Goal: Task Accomplishment & Management: Use online tool/utility

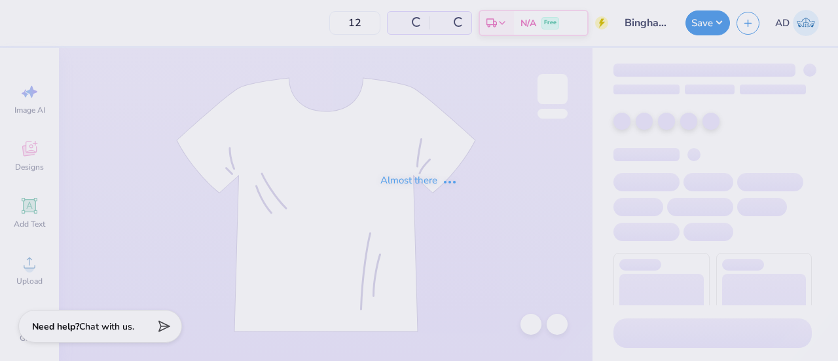
type input "2"
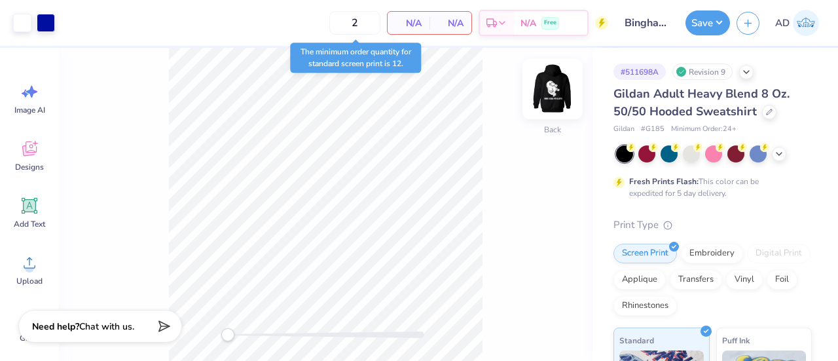
click at [550, 88] on img at bounding box center [552, 89] width 52 height 52
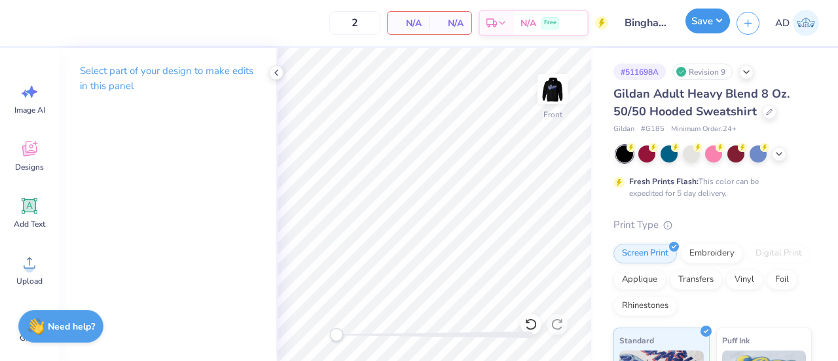
click at [708, 14] on button "Save" at bounding box center [708, 21] width 45 height 25
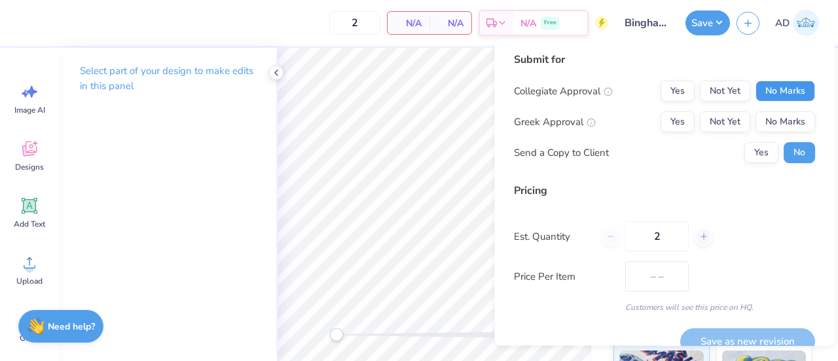
click at [777, 89] on button "No Marks" at bounding box center [786, 91] width 60 height 21
click at [780, 119] on button "No Marks" at bounding box center [786, 121] width 60 height 21
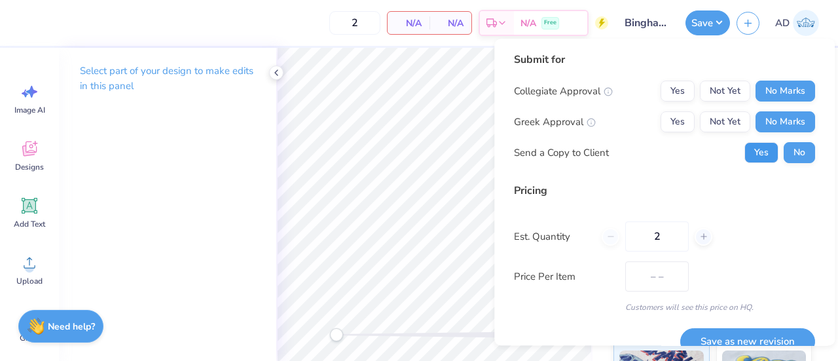
click at [750, 149] on button "Yes" at bounding box center [761, 152] width 34 height 21
click at [787, 150] on button "No" at bounding box center [799, 152] width 31 height 21
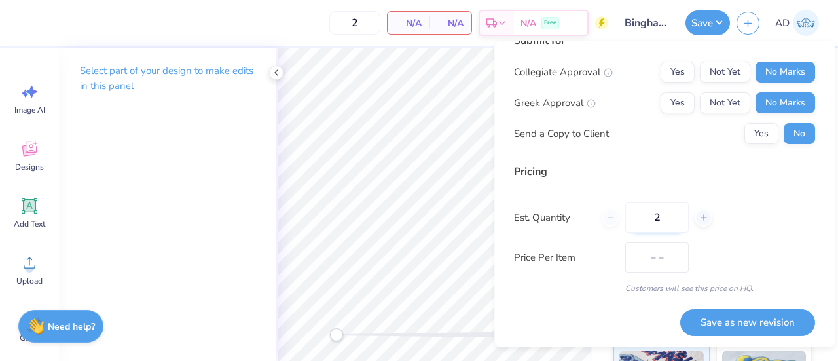
click at [672, 220] on input "2" at bounding box center [657, 217] width 64 height 30
type input "0"
type input "025"
type input "25"
type input "$31.31"
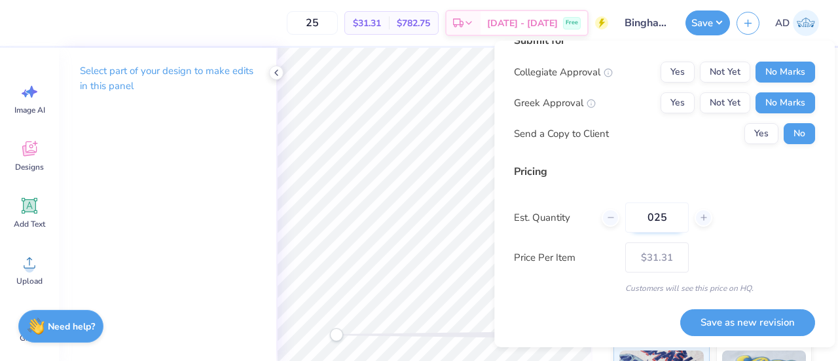
click at [653, 217] on input "025" at bounding box center [657, 217] width 64 height 30
type input "25"
click at [722, 232] on div "Pricing Est. Quantity 25 Price Per Item $31.31 Customers will see this price on…" at bounding box center [664, 229] width 301 height 130
click at [718, 318] on button "Save as new revision" at bounding box center [747, 322] width 135 height 27
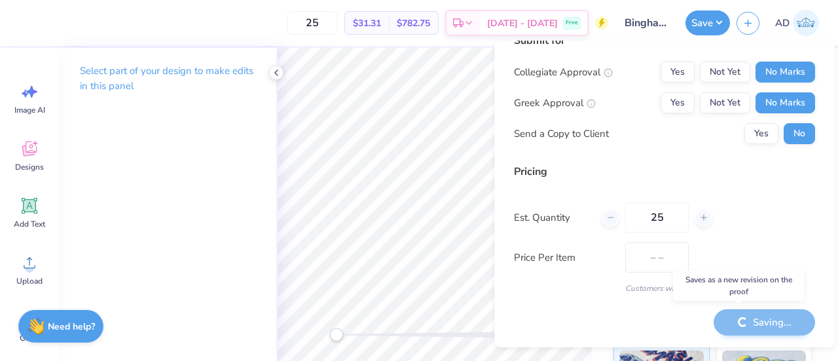
type input "$31.31"
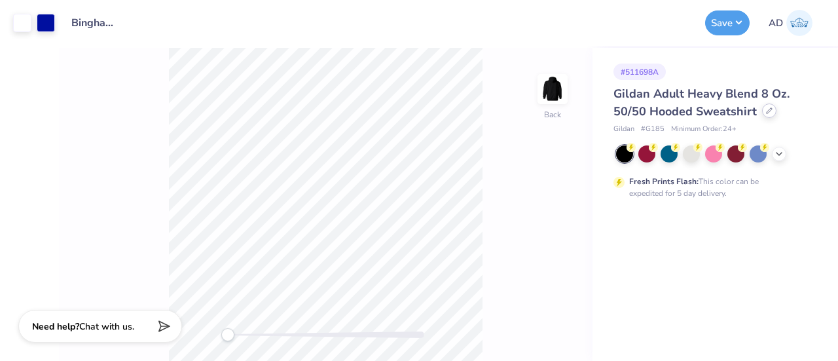
click at [768, 111] on icon at bounding box center [769, 110] width 7 height 7
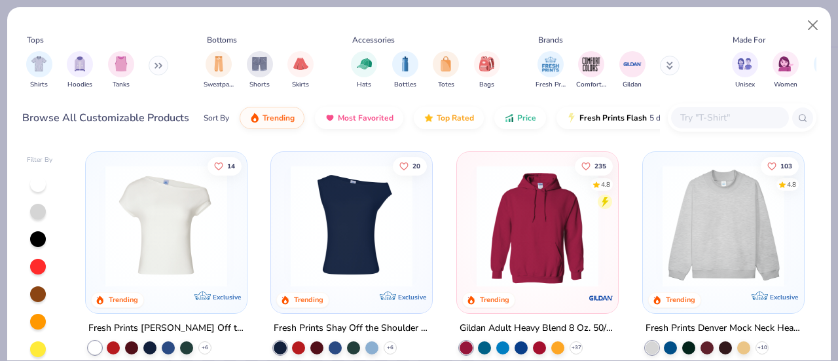
click at [694, 116] on input "text" at bounding box center [729, 117] width 101 height 15
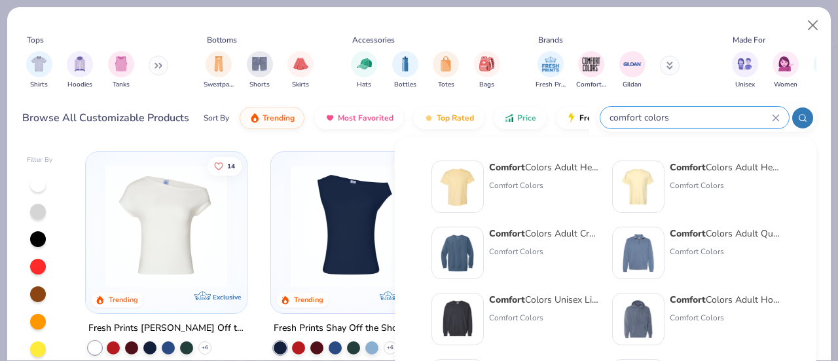
type input "comfort colors"
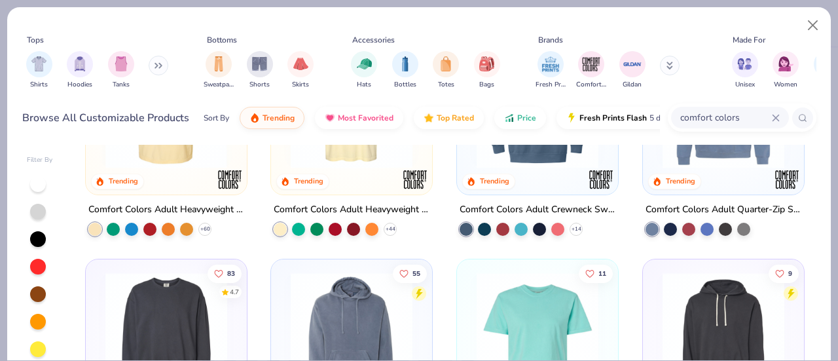
scroll to position [120, 0]
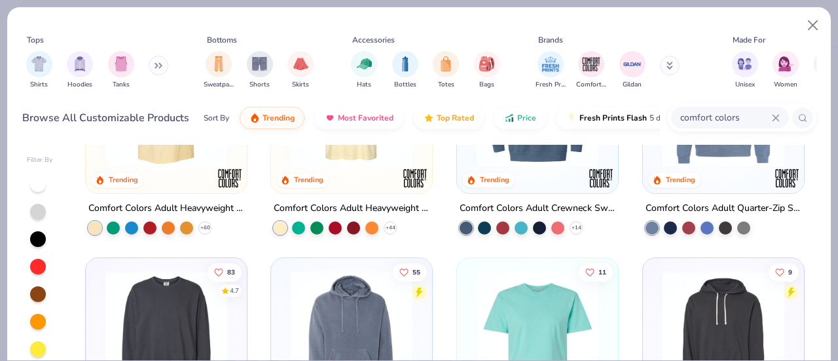
click at [166, 162] on img at bounding box center [166, 106] width 135 height 122
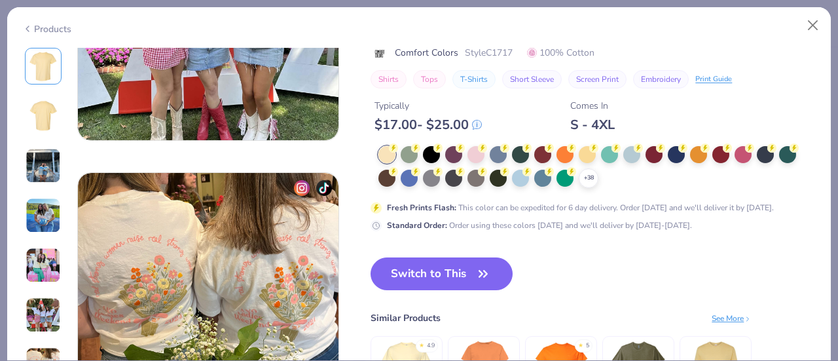
scroll to position [1617, 0]
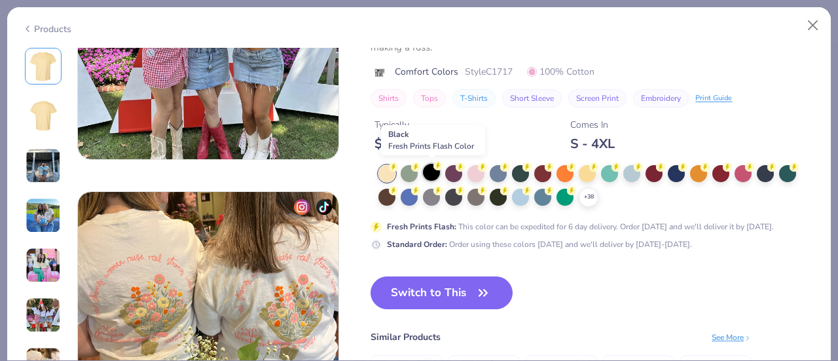
click at [432, 168] on div at bounding box center [431, 172] width 17 height 17
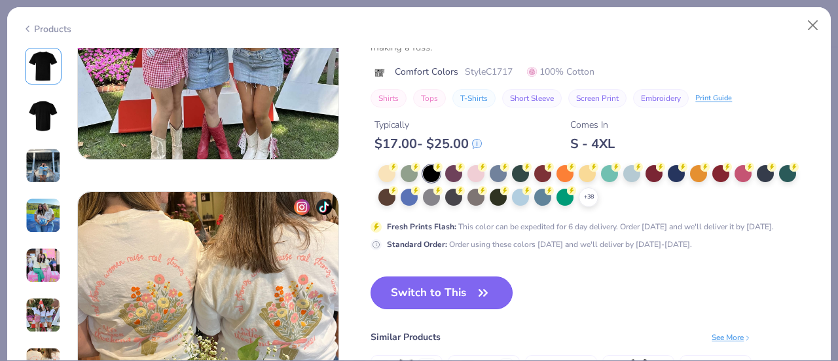
click at [441, 291] on button "Switch to This" at bounding box center [442, 292] width 142 height 33
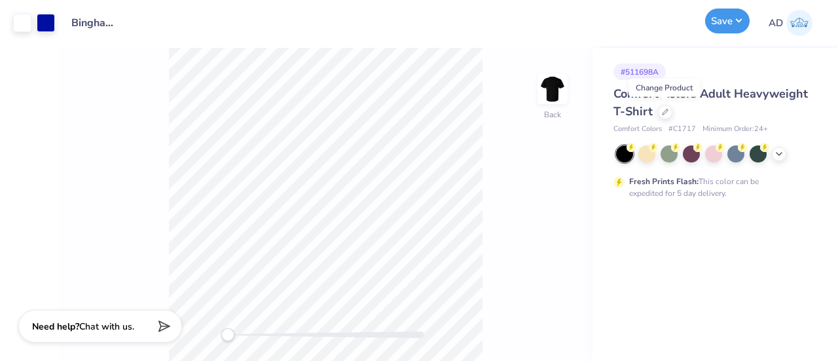
click at [716, 22] on button "Save" at bounding box center [727, 21] width 45 height 25
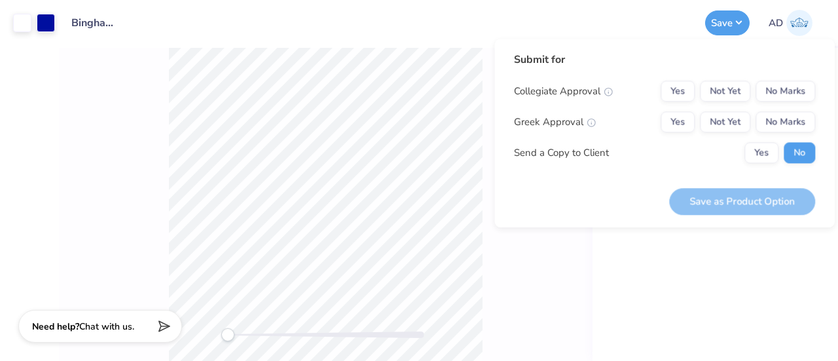
click at [722, 200] on div "Save as Product Option" at bounding box center [742, 201] width 146 height 27
click at [784, 82] on button "No Marks" at bounding box center [786, 91] width 60 height 21
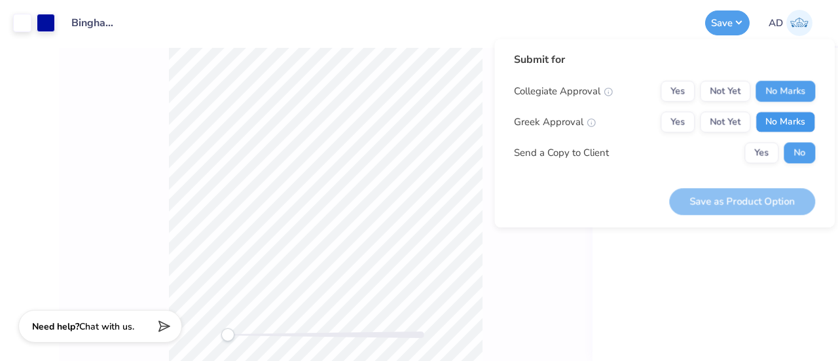
click at [788, 113] on button "No Marks" at bounding box center [786, 121] width 60 height 21
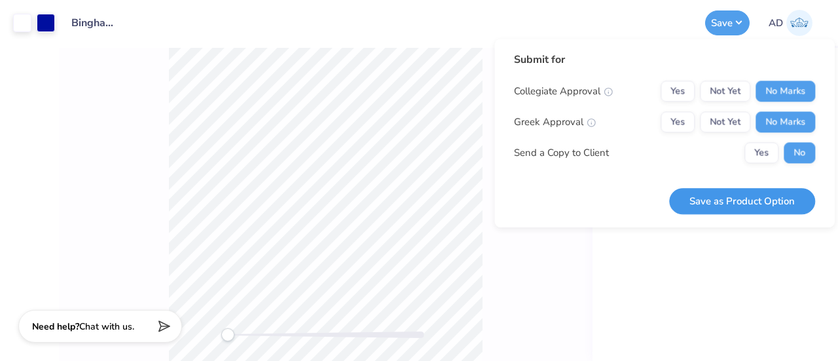
click at [752, 198] on button "Save as Product Option" at bounding box center [742, 201] width 146 height 27
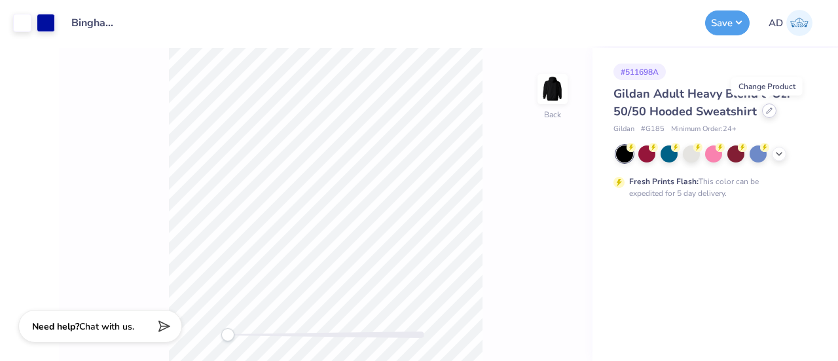
click at [766, 109] on icon at bounding box center [769, 110] width 7 height 7
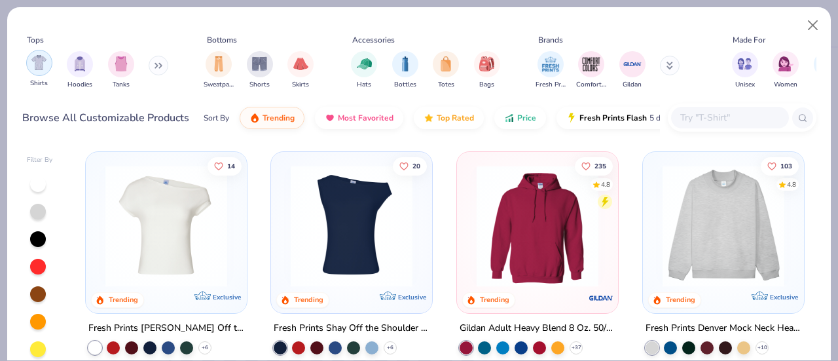
click at [37, 62] on img "filter for Shirts" at bounding box center [38, 62] width 15 height 15
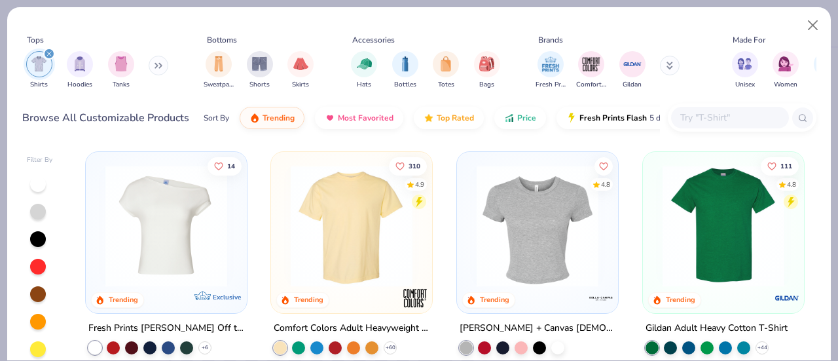
click at [712, 249] on img at bounding box center [723, 226] width 135 height 122
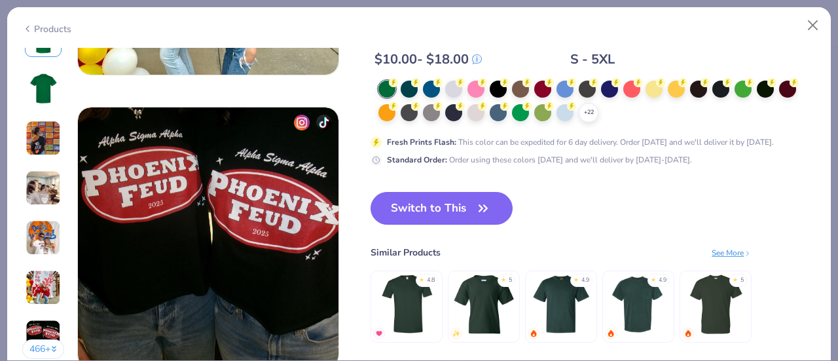
scroll to position [1702, 0]
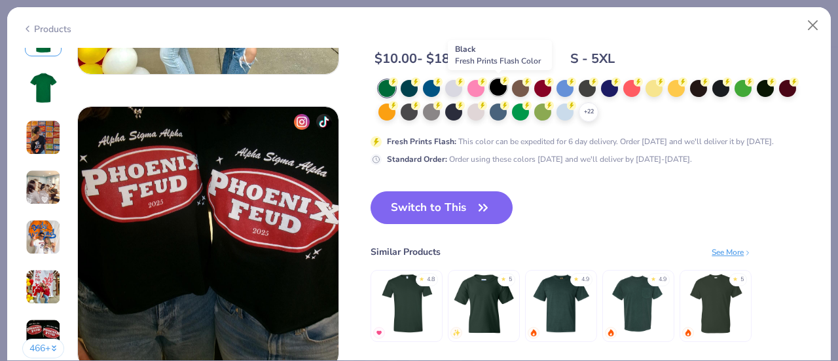
click at [496, 83] on div at bounding box center [498, 87] width 17 height 17
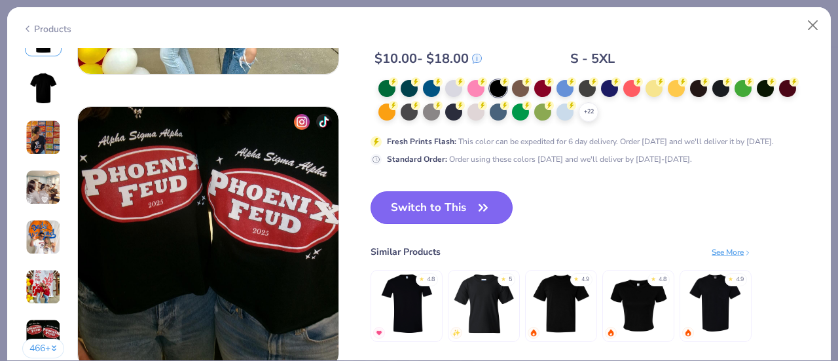
click at [441, 209] on button "Switch to This" at bounding box center [442, 207] width 142 height 33
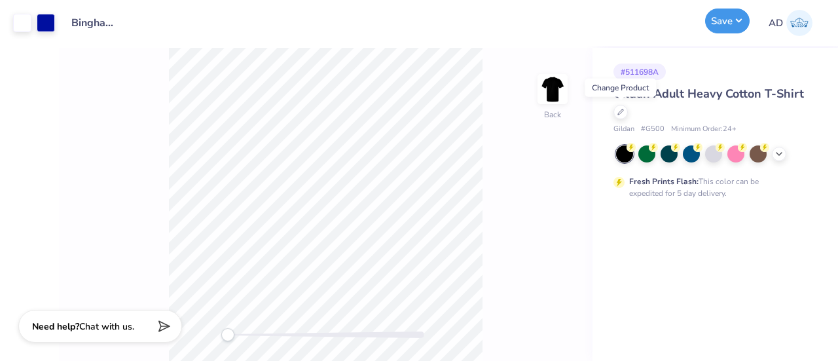
click at [728, 23] on button "Save" at bounding box center [727, 21] width 45 height 25
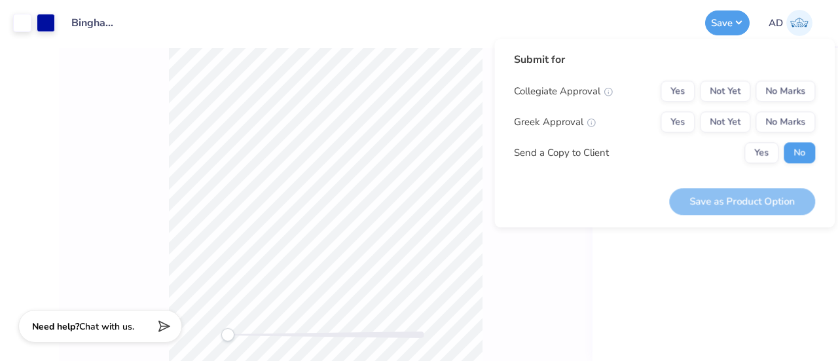
click at [793, 68] on div "Submit for Collegiate Approval Yes Not Yet No Marks Greek Approval Yes Not Yet …" at bounding box center [664, 112] width 301 height 121
click at [790, 87] on button "No Marks" at bounding box center [786, 91] width 60 height 21
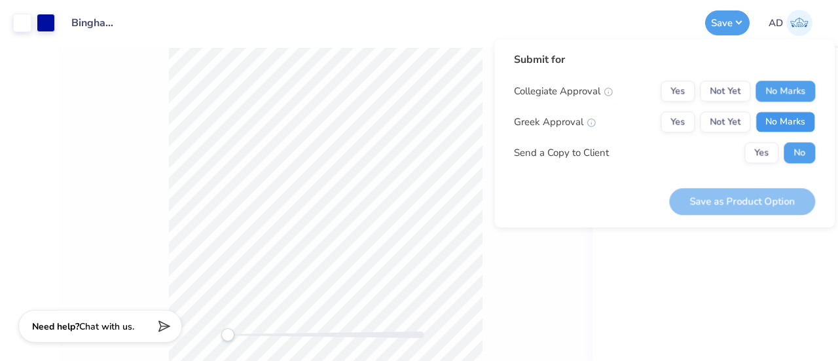
click at [792, 120] on button "No Marks" at bounding box center [786, 121] width 60 height 21
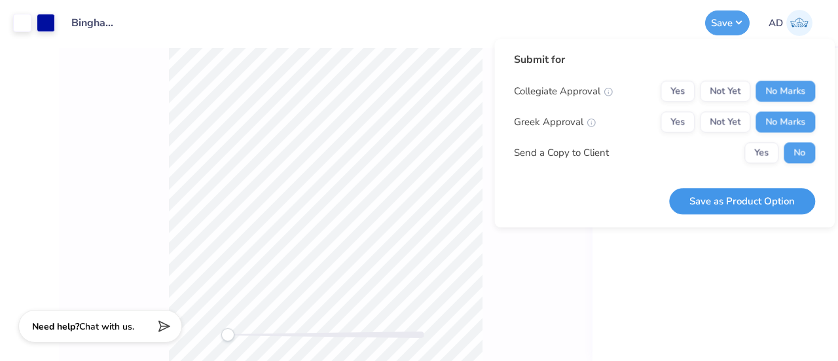
click at [752, 204] on button "Save as Product Option" at bounding box center [742, 201] width 146 height 27
